Goal: Transaction & Acquisition: Obtain resource

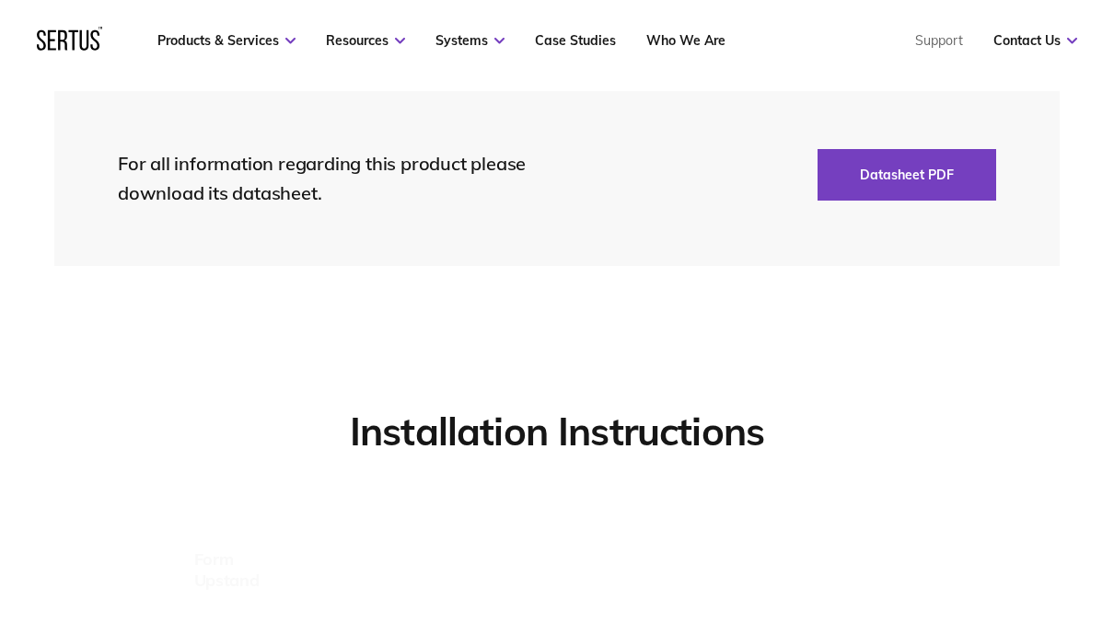
scroll to position [4174, 0]
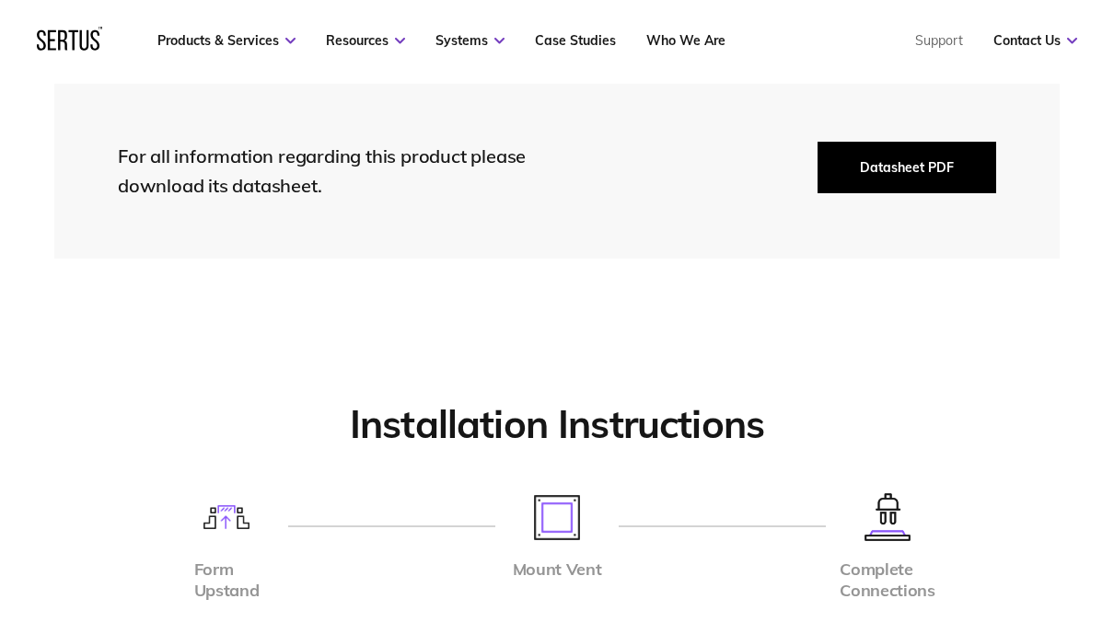
click at [919, 172] on button "Datasheet PDF" at bounding box center [907, 168] width 179 height 52
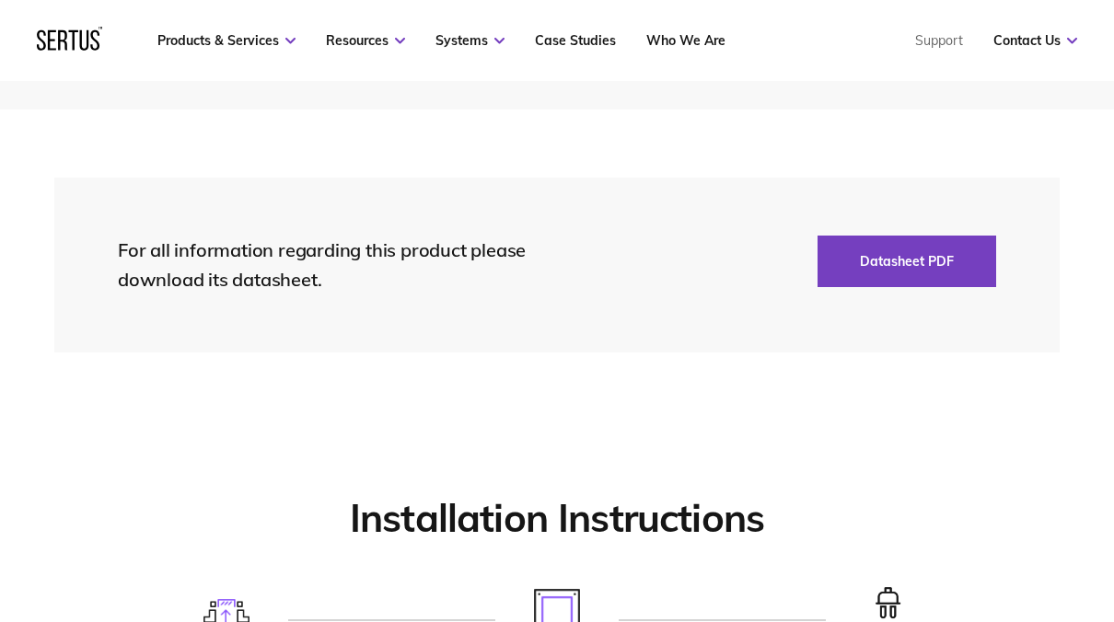
scroll to position [4103, 0]
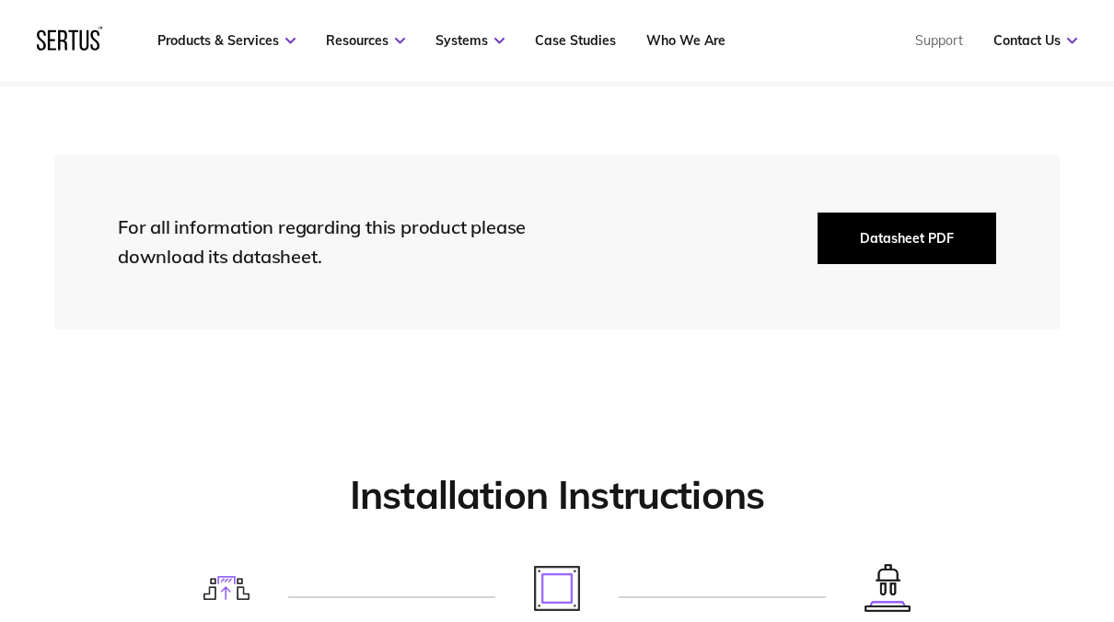
click at [935, 238] on button "Datasheet PDF" at bounding box center [907, 239] width 179 height 52
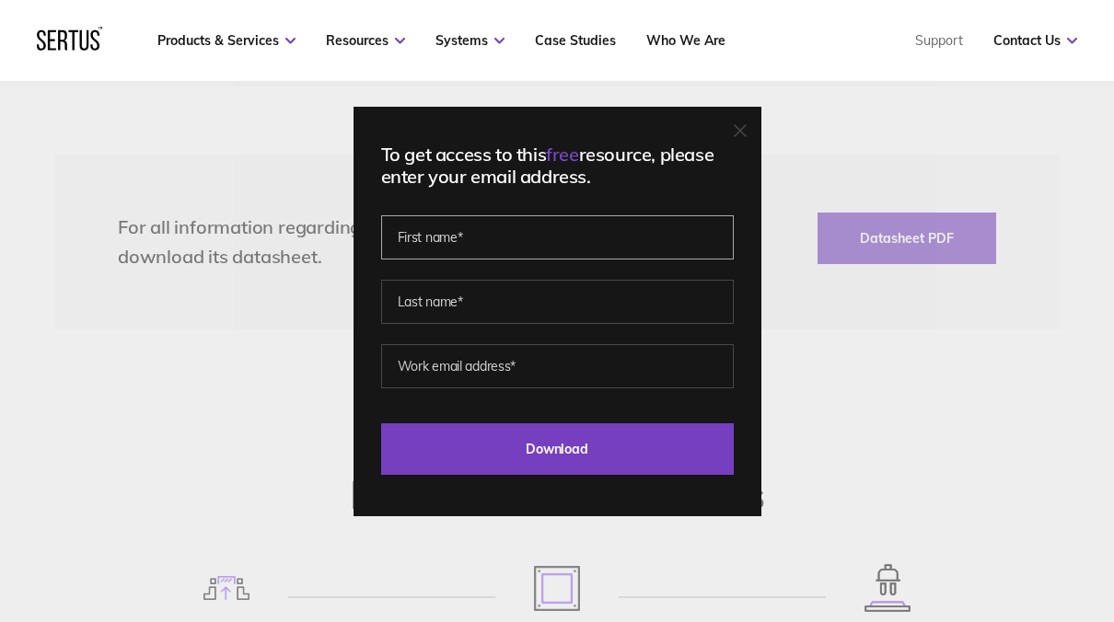
click at [480, 237] on input "text" at bounding box center [557, 237] width 353 height 44
type input "Jonathan"
type input "Johnson"
type input "Jonathan.johnson@iko.com"
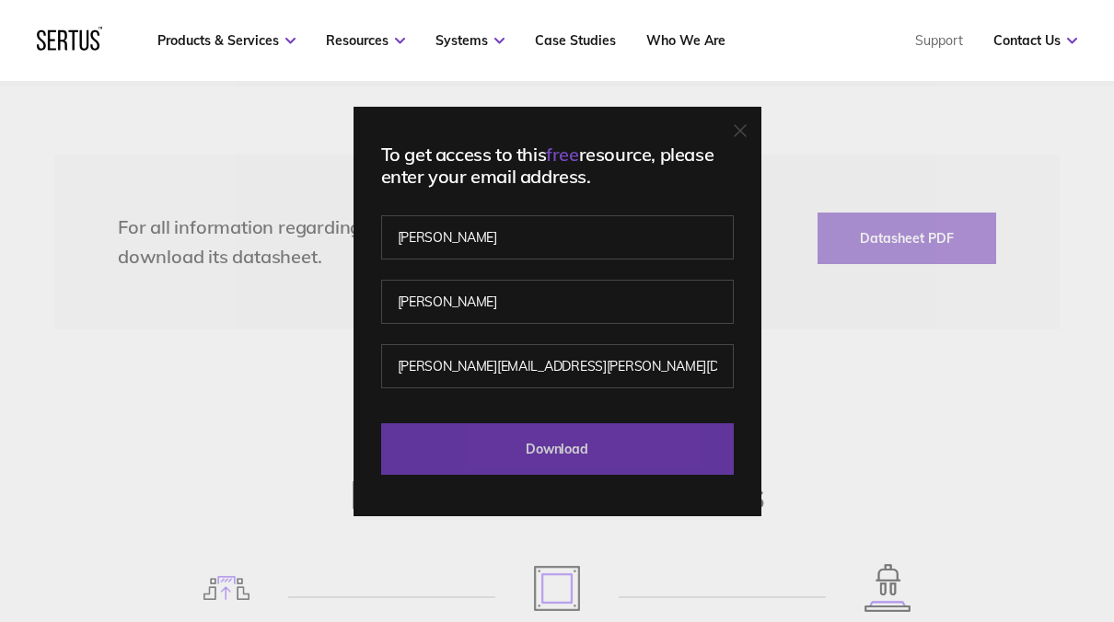
click at [520, 436] on input "Download" at bounding box center [557, 450] width 353 height 52
